Goal: Find specific page/section: Find specific page/section

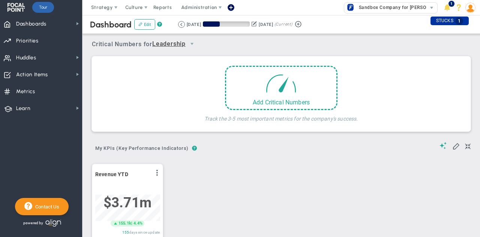
scroll to position [26, 64]
click at [109, 10] on span "Strategy" at bounding box center [102, 7] width 22 height 6
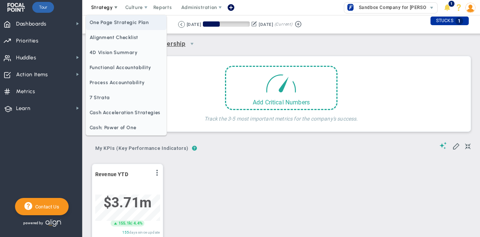
click at [113, 24] on span "One Page Strategic Plan" at bounding box center [126, 22] width 81 height 15
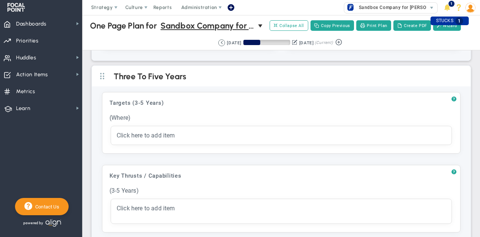
scroll to position [157, 0]
click at [451, 96] on span "?" at bounding box center [453, 99] width 5 height 6
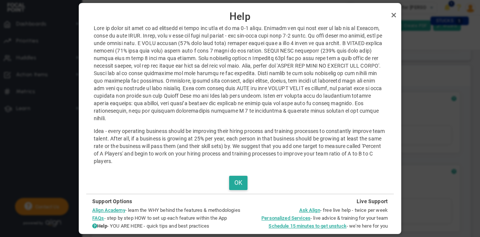
scroll to position [8, 0]
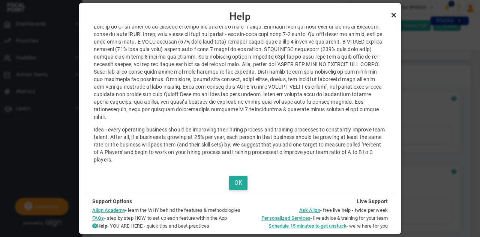
click at [391, 15] on link "Close" at bounding box center [393, 14] width 9 height 9
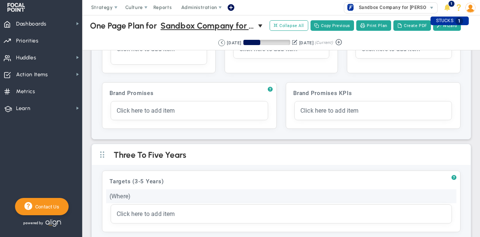
scroll to position [0, 0]
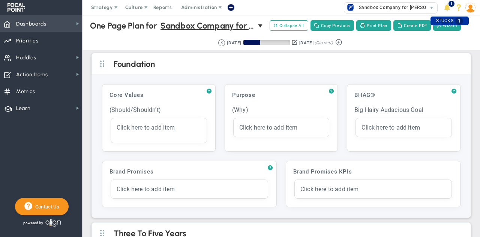
click at [37, 21] on span "Dashboards" at bounding box center [31, 24] width 30 height 16
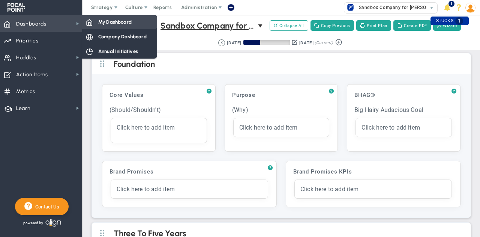
click at [105, 22] on span "My Dashboard" at bounding box center [114, 21] width 33 height 7
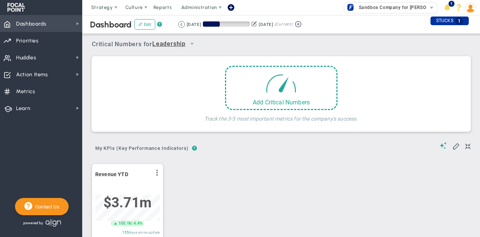
scroll to position [26, 64]
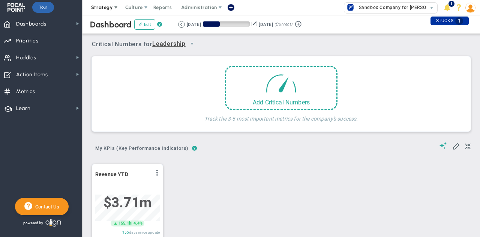
click at [106, 9] on span "Strategy" at bounding box center [102, 7] width 22 height 6
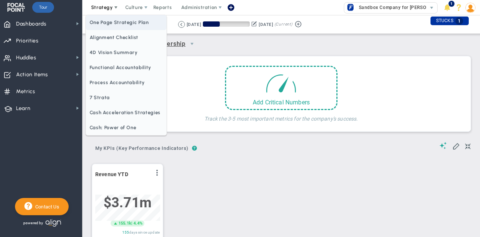
click at [109, 24] on span "One Page Strategic Plan" at bounding box center [126, 22] width 81 height 15
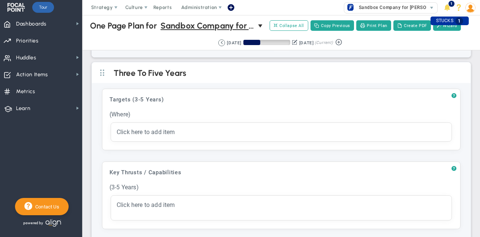
scroll to position [169, 0]
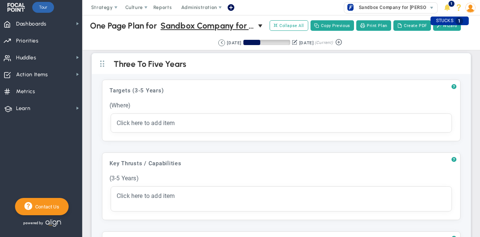
click at [182, 144] on div "? Targets (3-5 Years) Click to add header Targets (3-5 Years) Targets (3-5 Year…" at bounding box center [281, 181] width 379 height 215
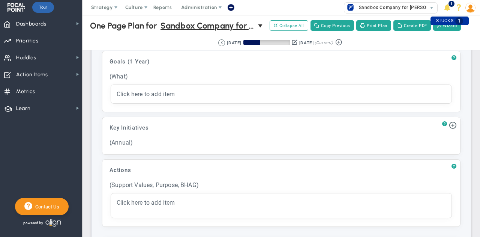
scroll to position [445, 0]
